Goal: Information Seeking & Learning: Learn about a topic

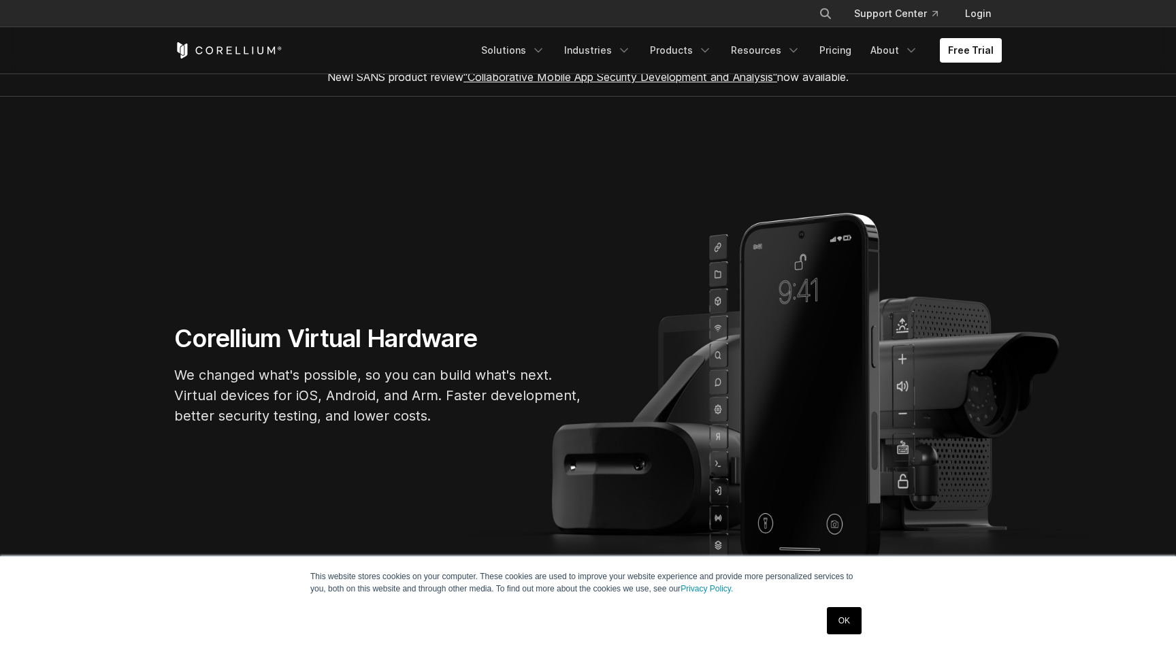
click at [853, 613] on link "OK" at bounding box center [844, 620] width 35 height 27
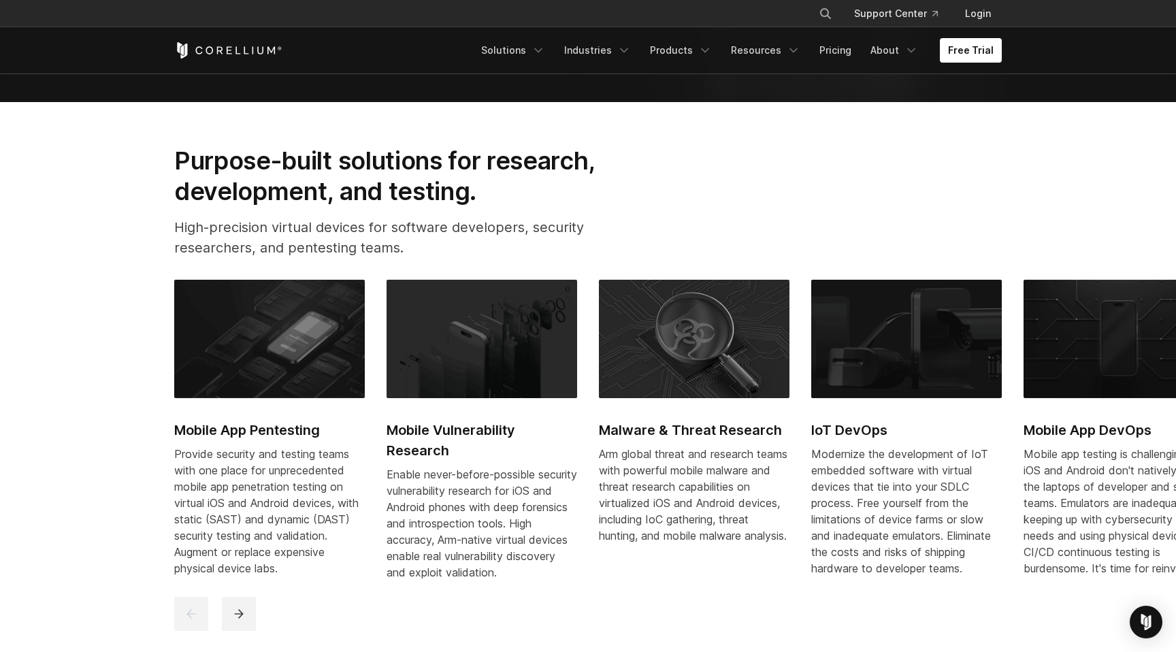
scroll to position [697, 0]
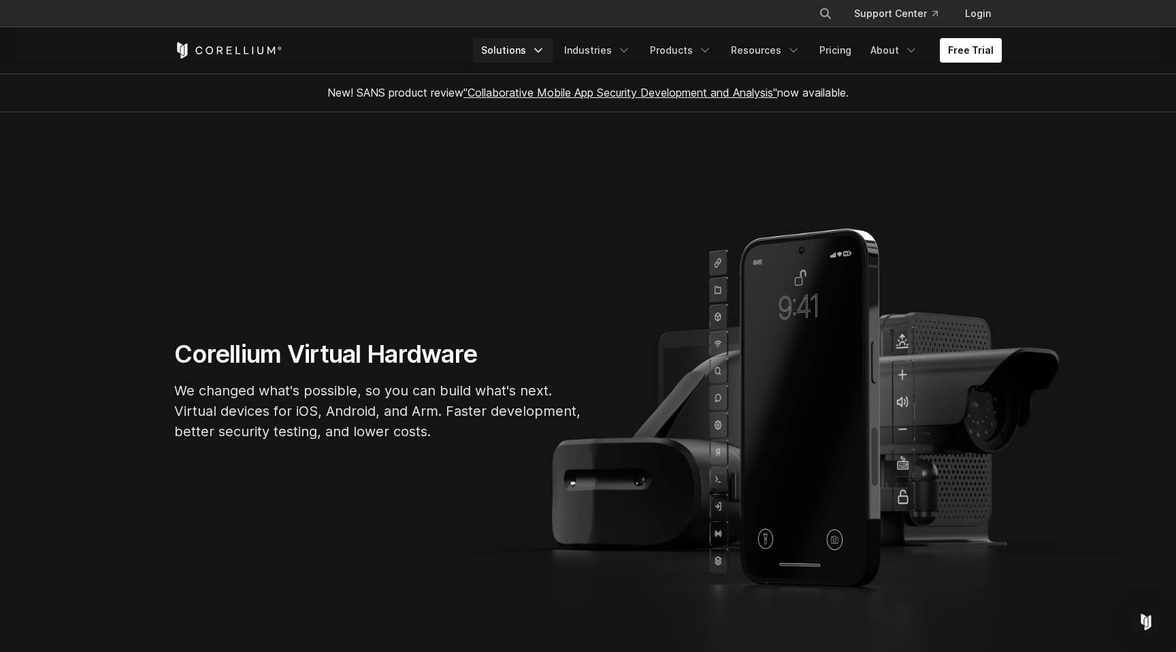
click at [525, 44] on link "Solutions" at bounding box center [513, 50] width 80 height 25
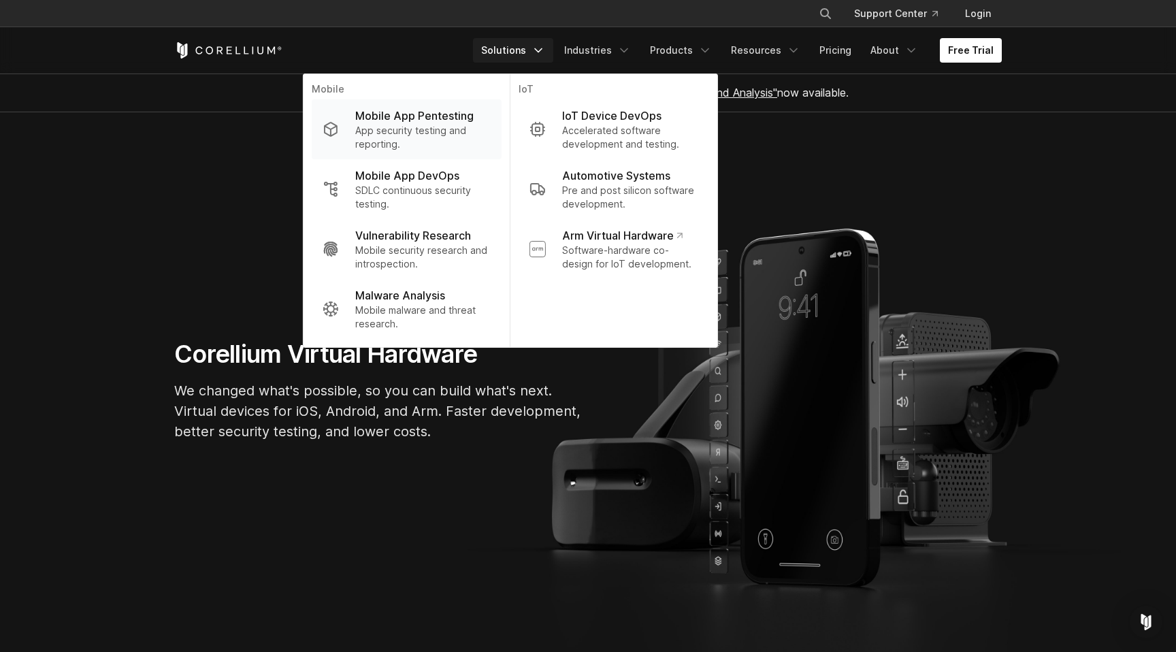
click at [455, 133] on p "App security testing and reporting." at bounding box center [422, 137] width 135 height 27
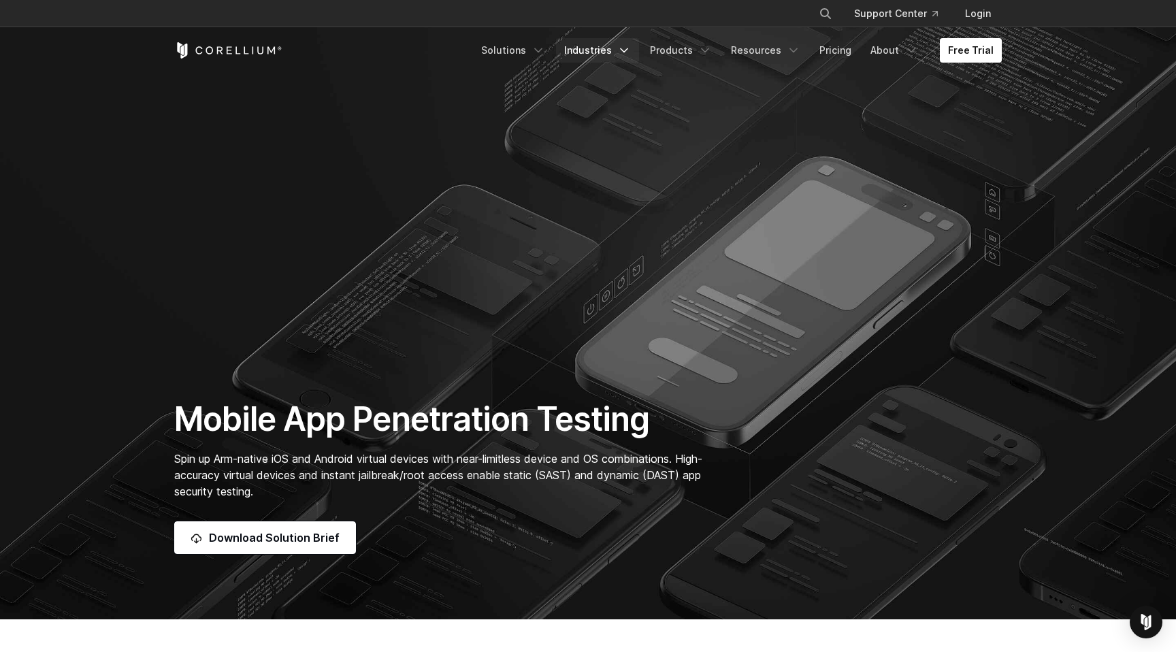
click at [619, 46] on link "Industries" at bounding box center [597, 50] width 83 height 25
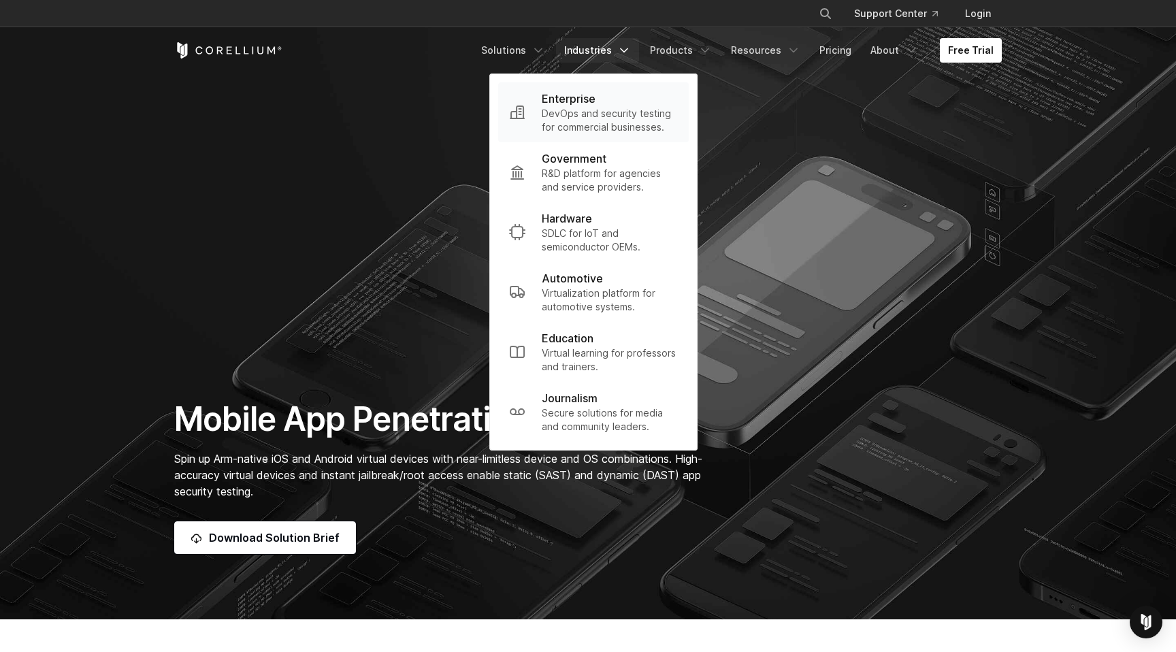
click at [653, 120] on p "DevOps and security testing for commercial businesses." at bounding box center [610, 120] width 136 height 27
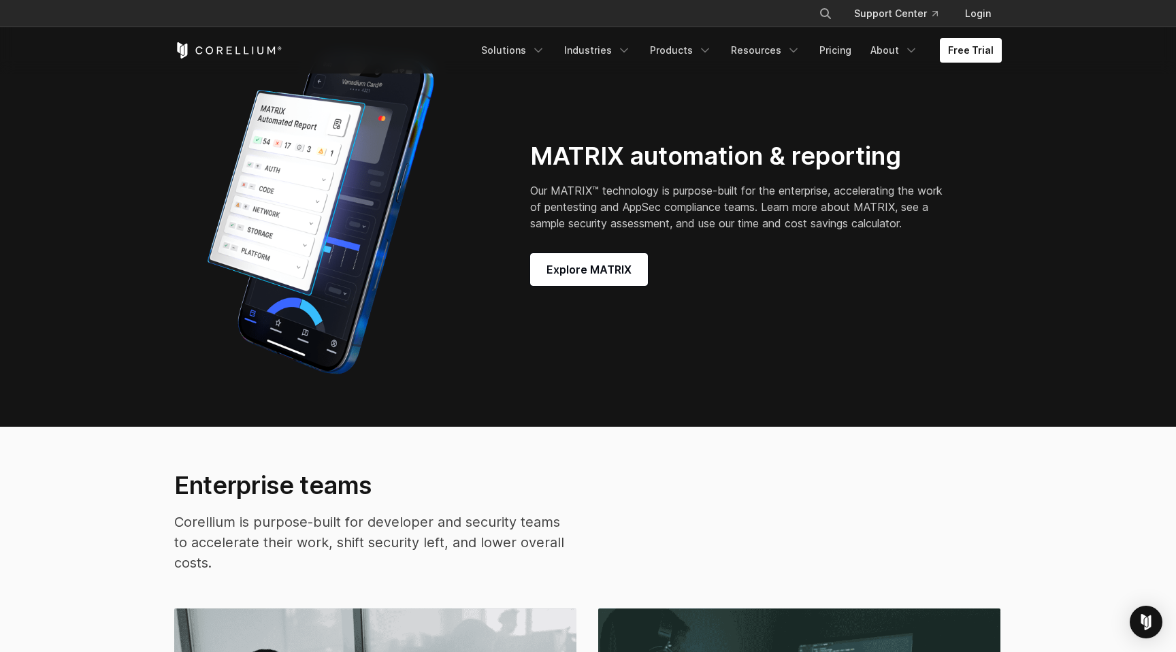
scroll to position [2105, 0]
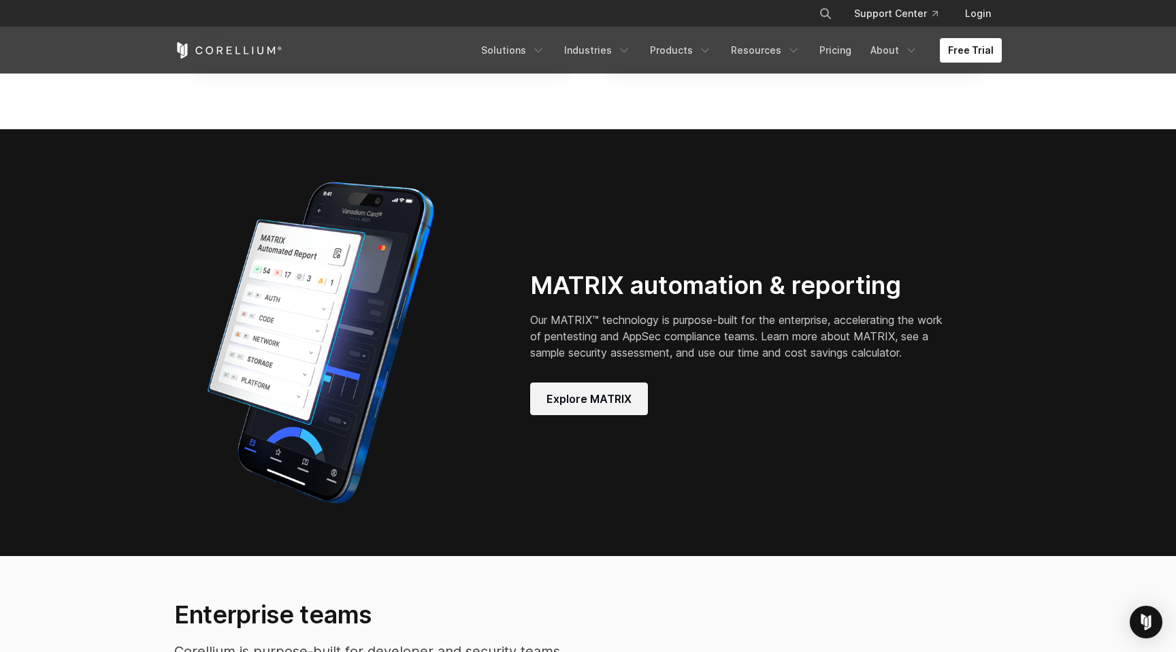
click at [560, 415] on link "Explore MATRIX" at bounding box center [589, 398] width 118 height 33
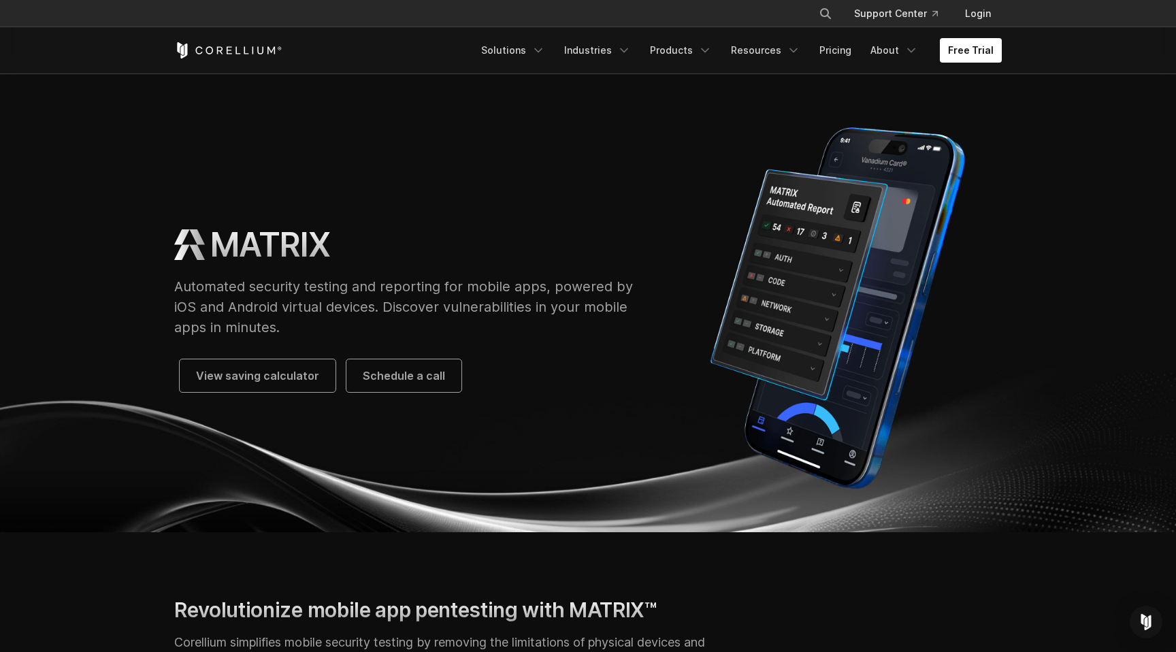
scroll to position [1, 0]
